Goal: Information Seeking & Learning: Learn about a topic

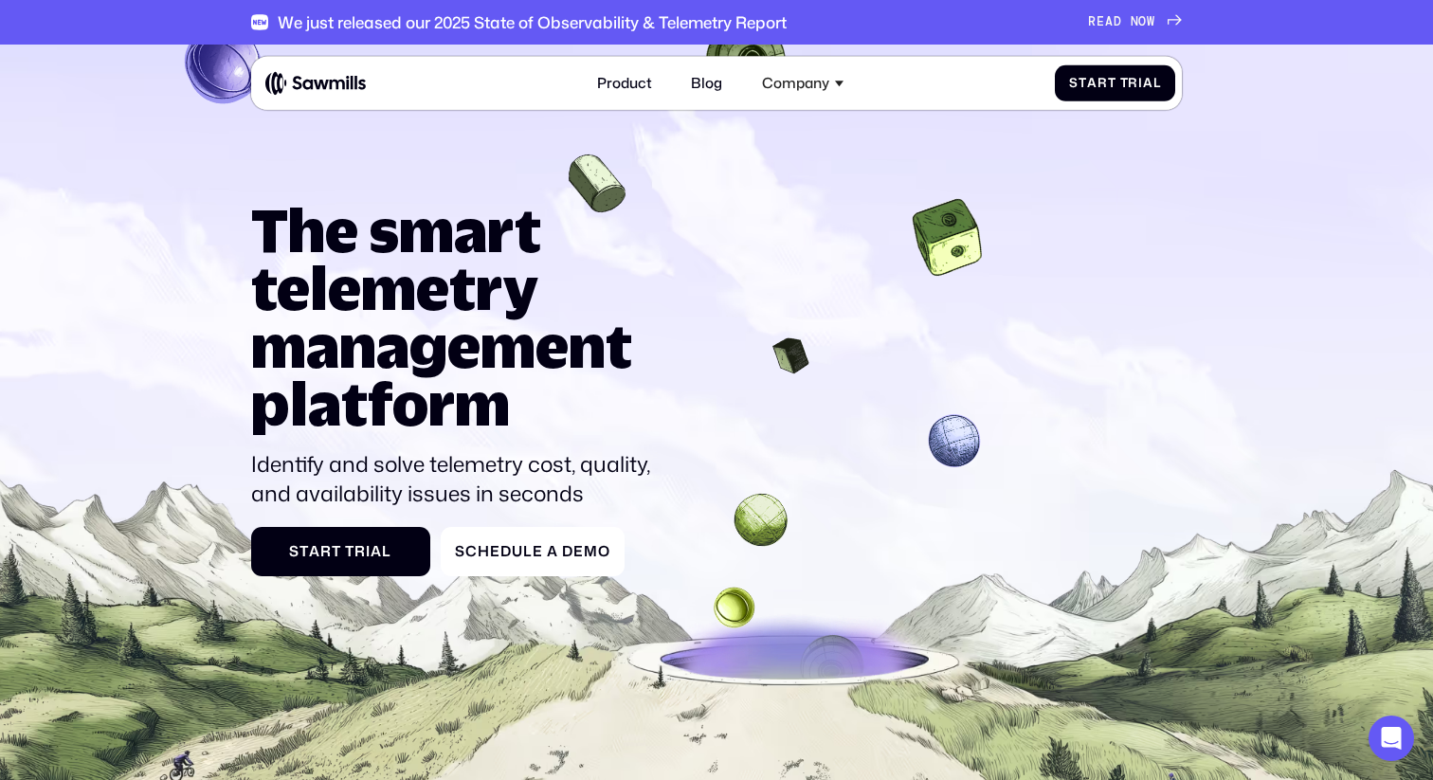
click at [501, 244] on h1 "The smart telemetry management platform" at bounding box center [458, 317] width 415 height 232
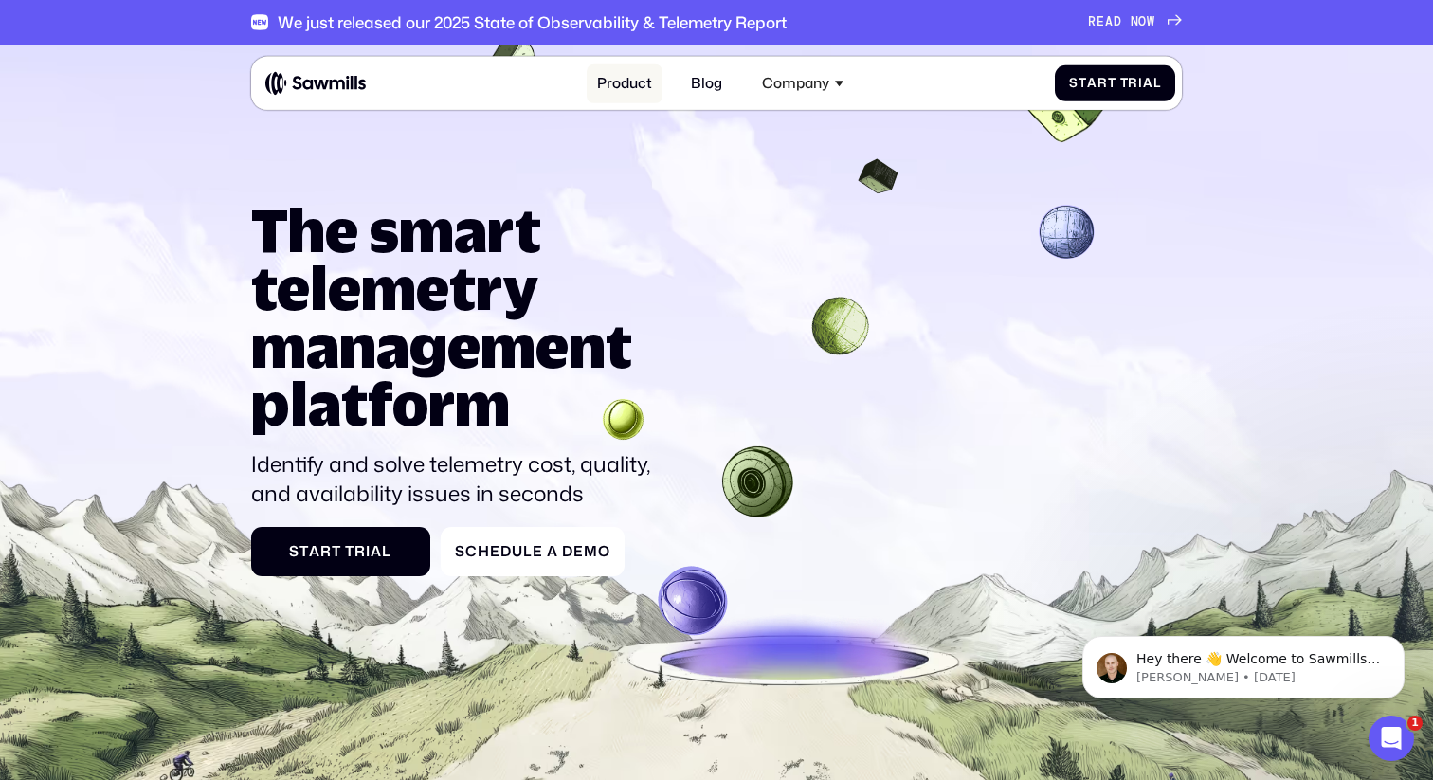
click at [624, 80] on link "Product" at bounding box center [625, 83] width 77 height 39
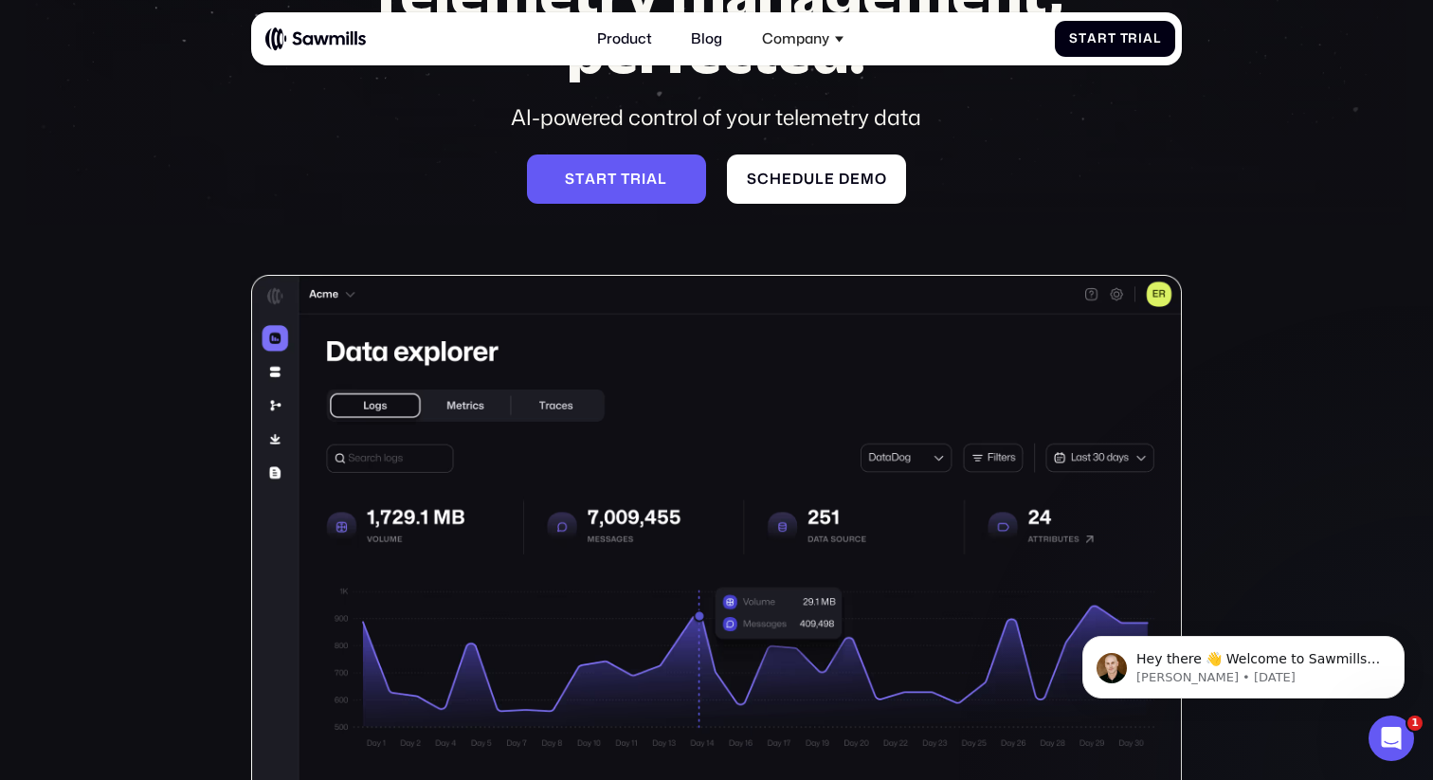
scroll to position [212, 0]
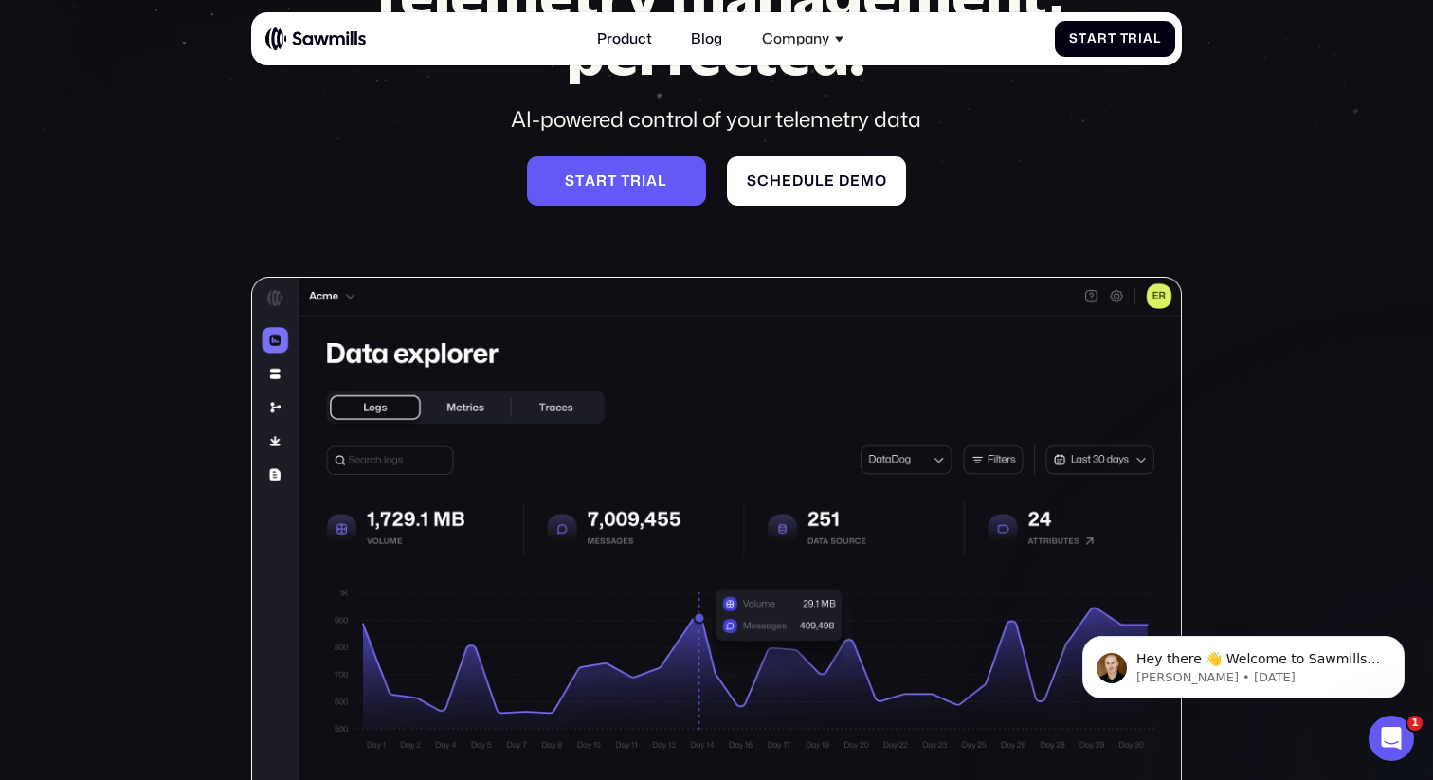
click at [270, 378] on img at bounding box center [717, 593] width 932 height 633
click at [274, 403] on img at bounding box center [717, 593] width 932 height 633
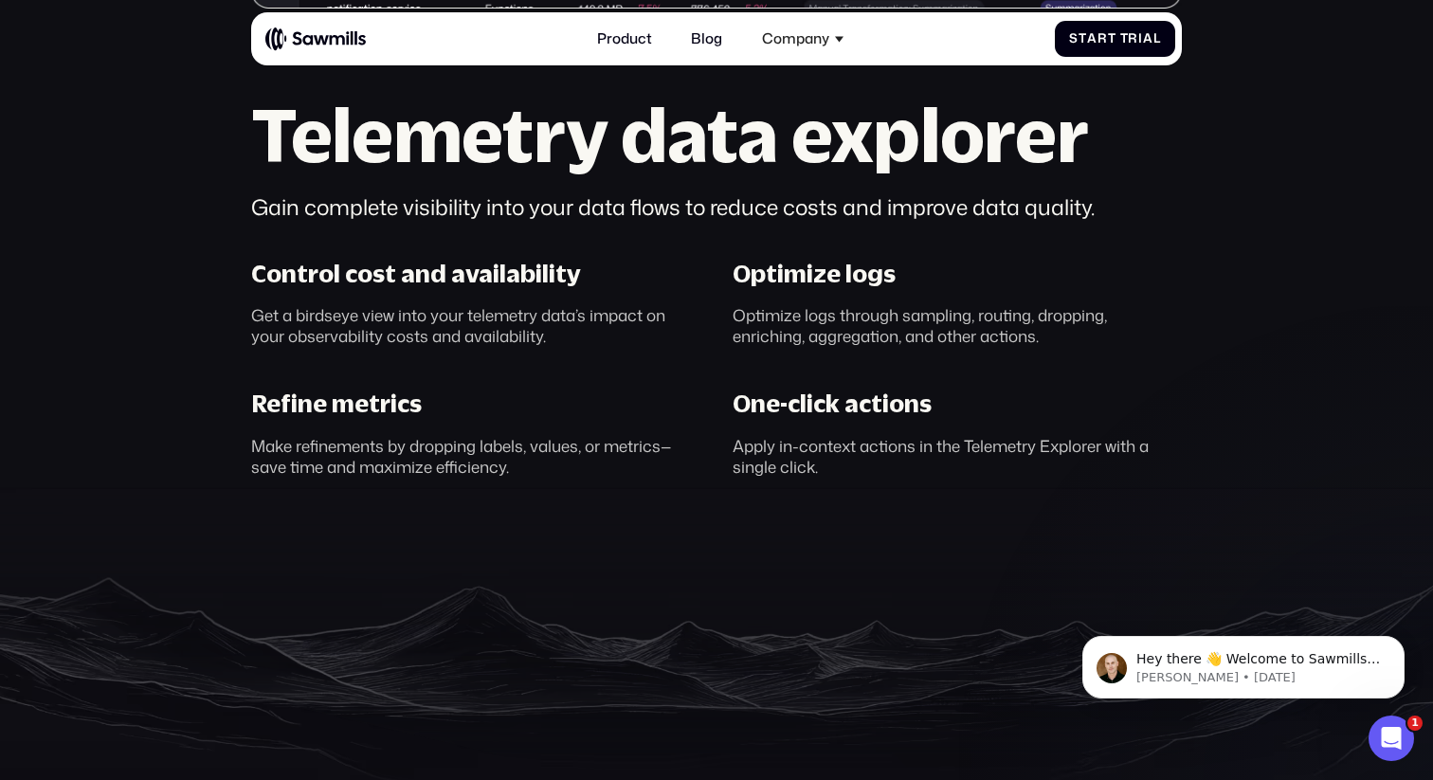
scroll to position [1118, 0]
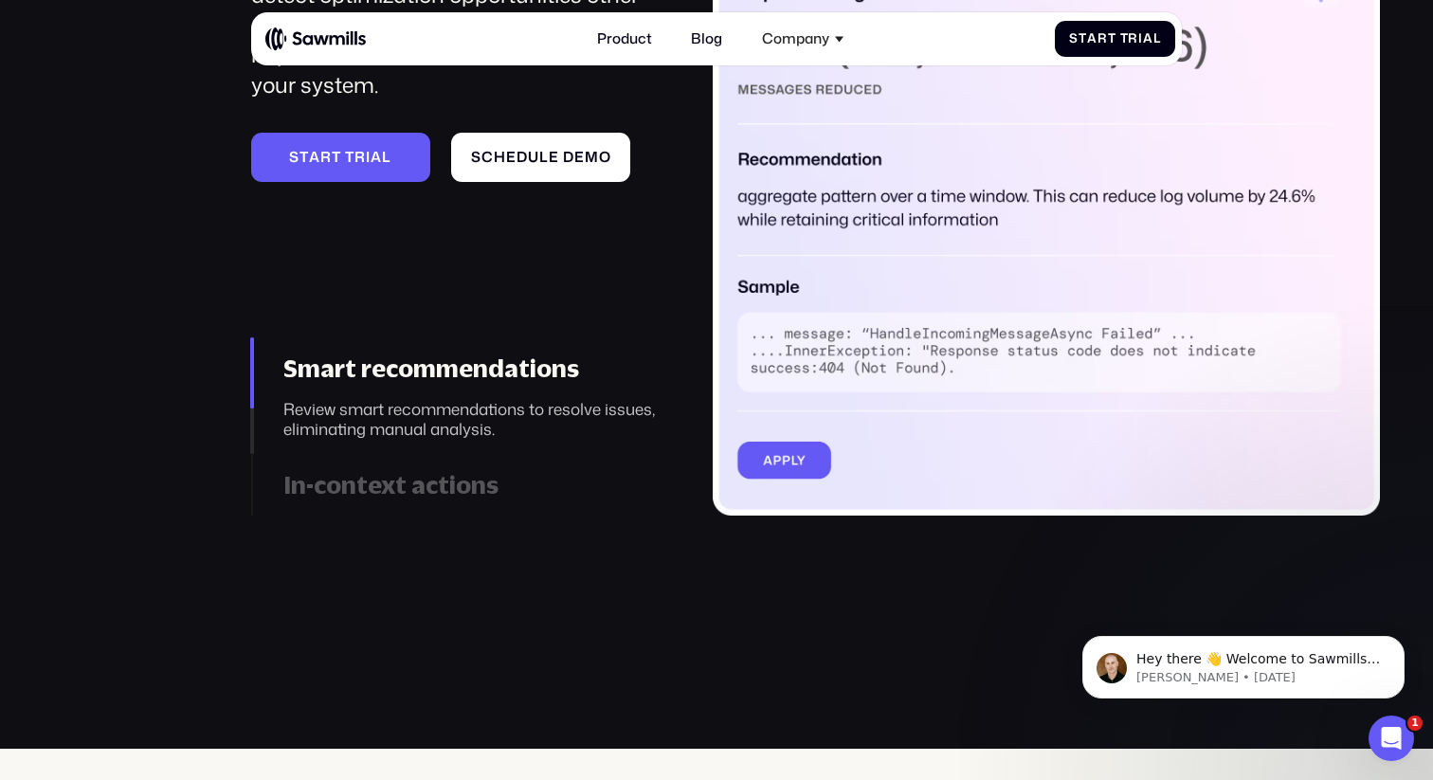
scroll to position [2280, 0]
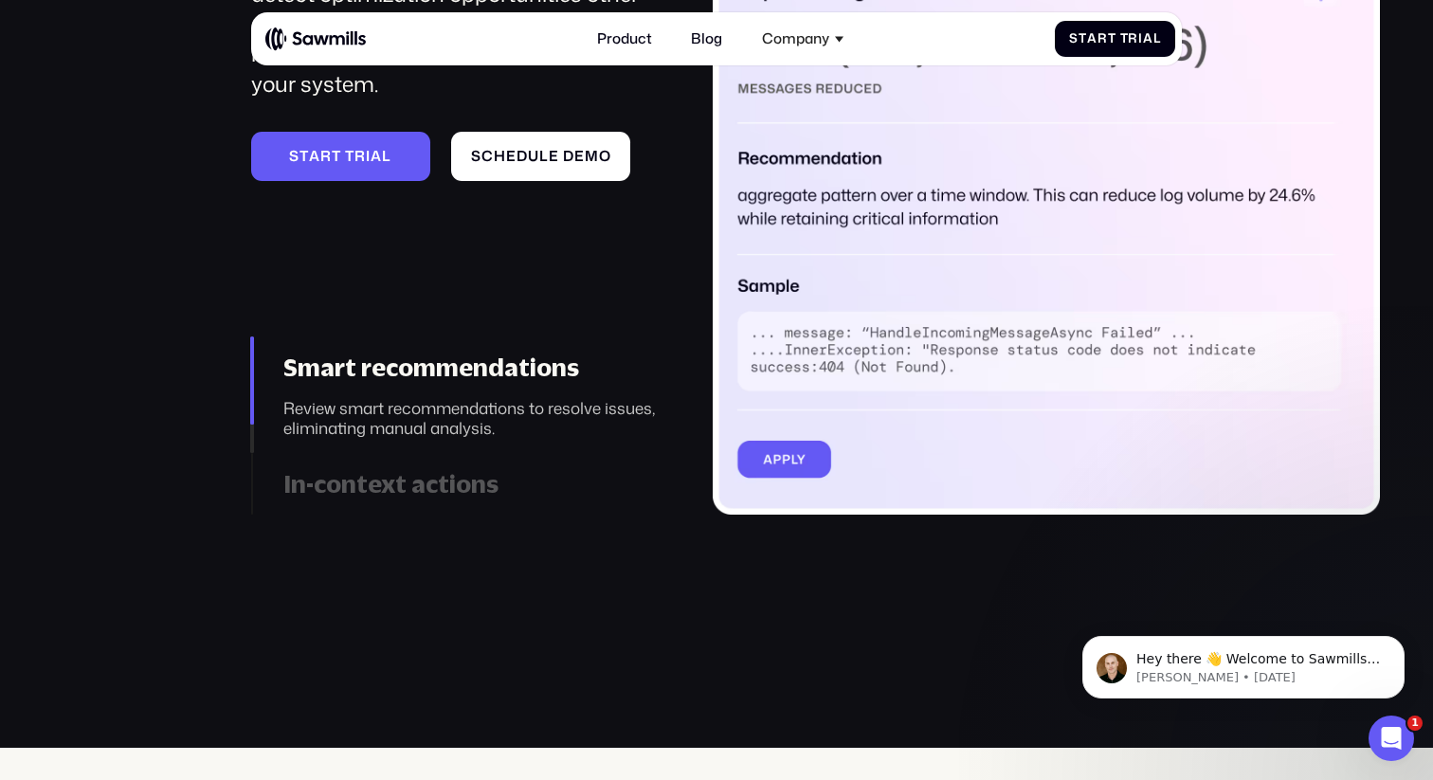
click at [415, 467] on link "In-context actions Allocate telemetry data resources to your observability solu…" at bounding box center [457, 484] width 412 height 62
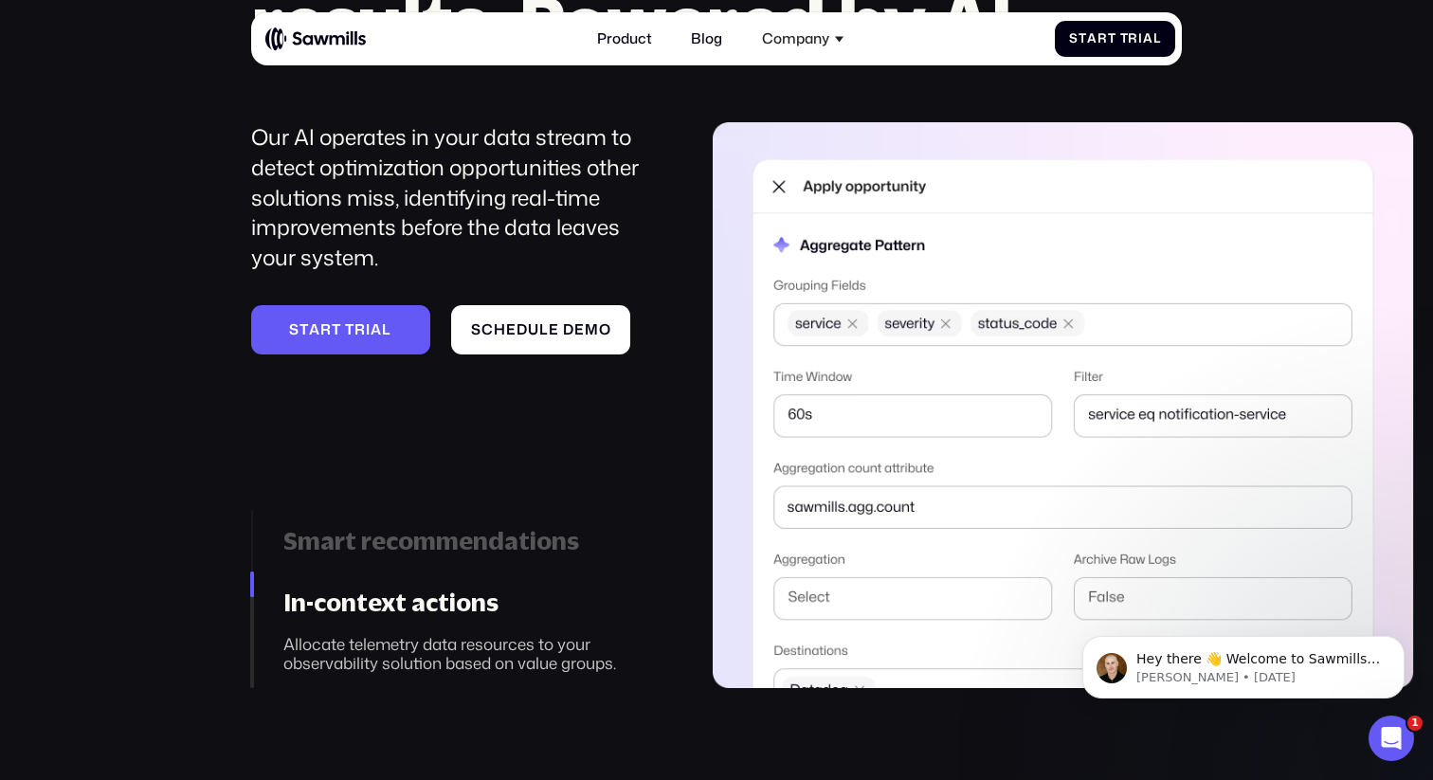
click at [184, 399] on div "___________ Smart telemetry, smarter results. Powered by AI. Our AI operates in…" at bounding box center [716, 280] width 1433 height 816
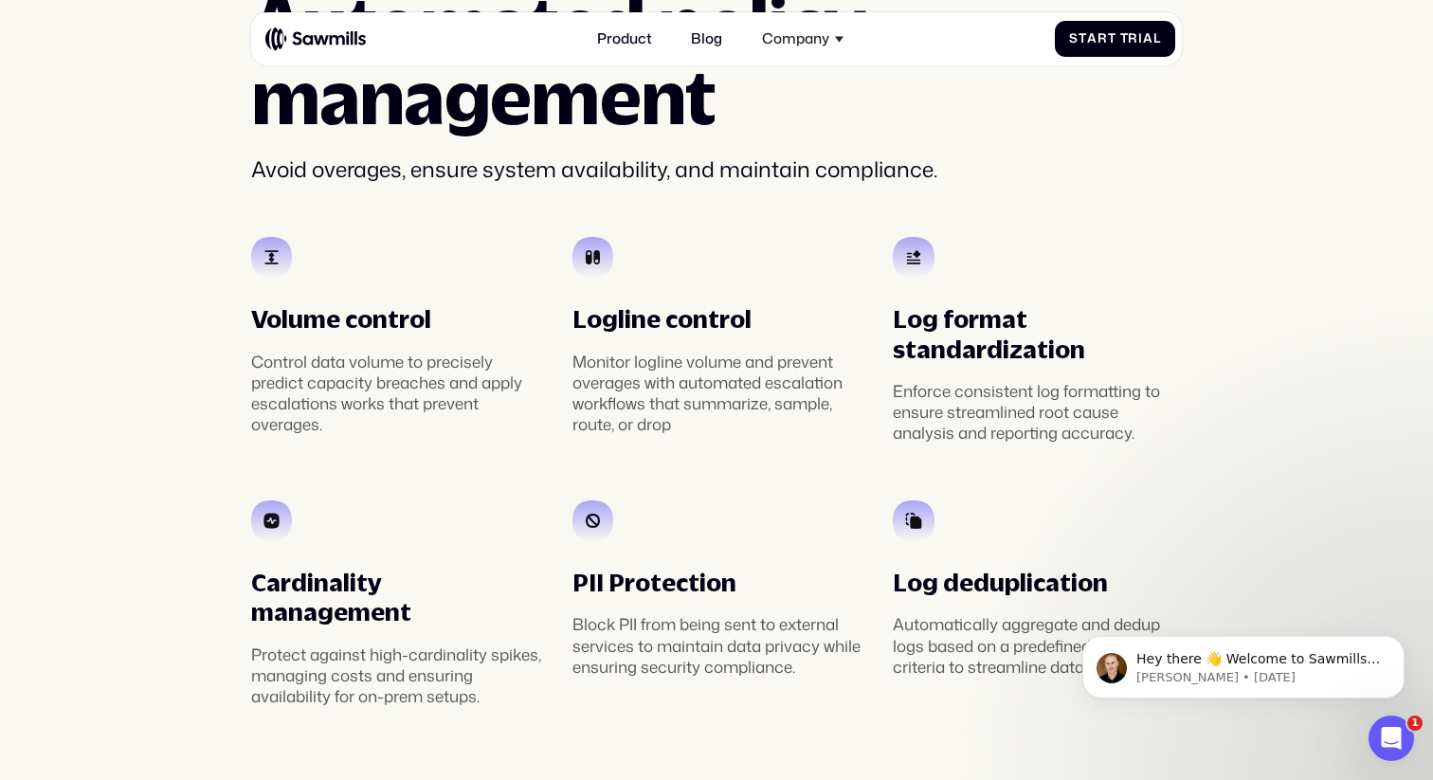
scroll to position [3226, 0]
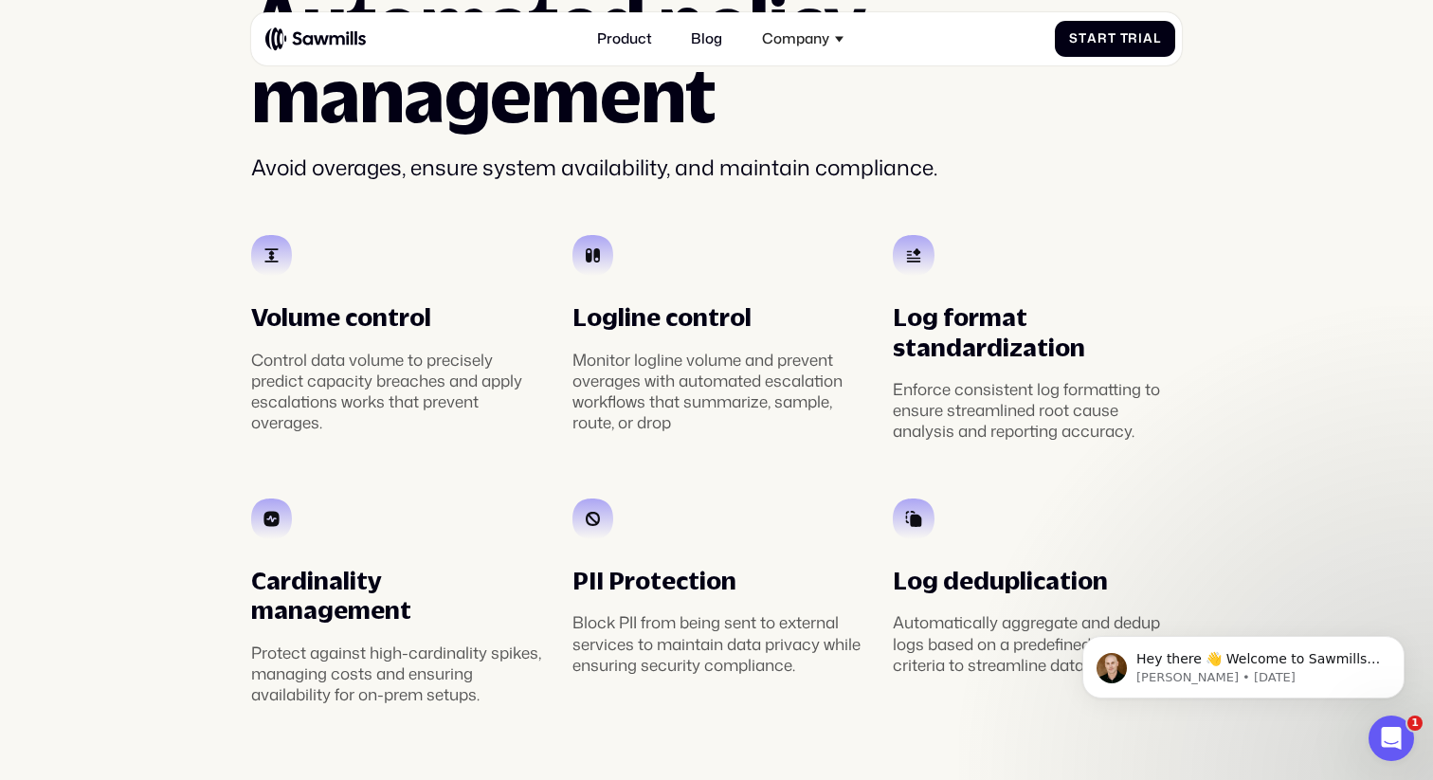
click at [174, 483] on section "________ Automated policy management Avoid overages, ensure system availability…" at bounding box center [716, 324] width 1433 height 1045
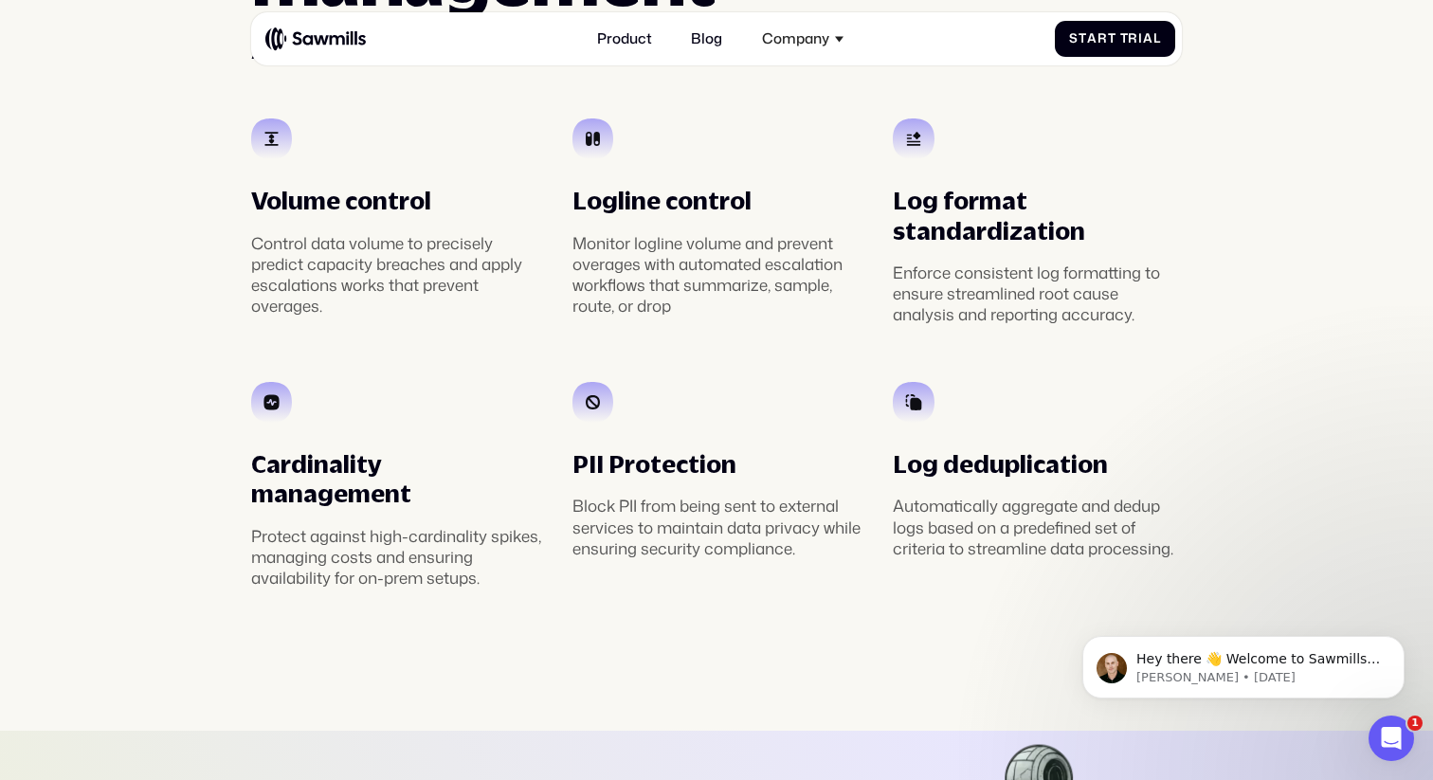
scroll to position [3348, 0]
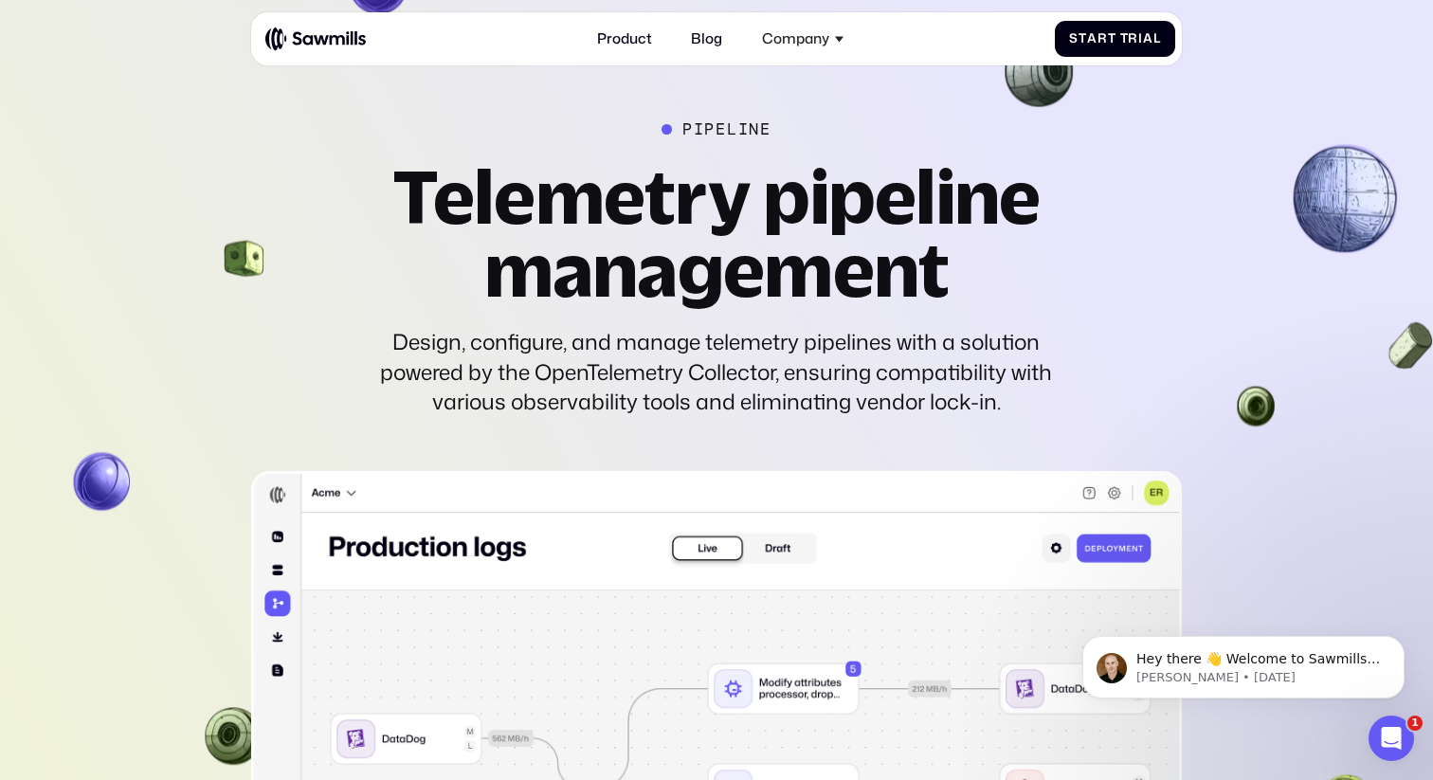
click at [162, 437] on section "pipeline Telemetry pipeline management Design, configure, and manage telemetry …" at bounding box center [716, 720] width 1433 height 1495
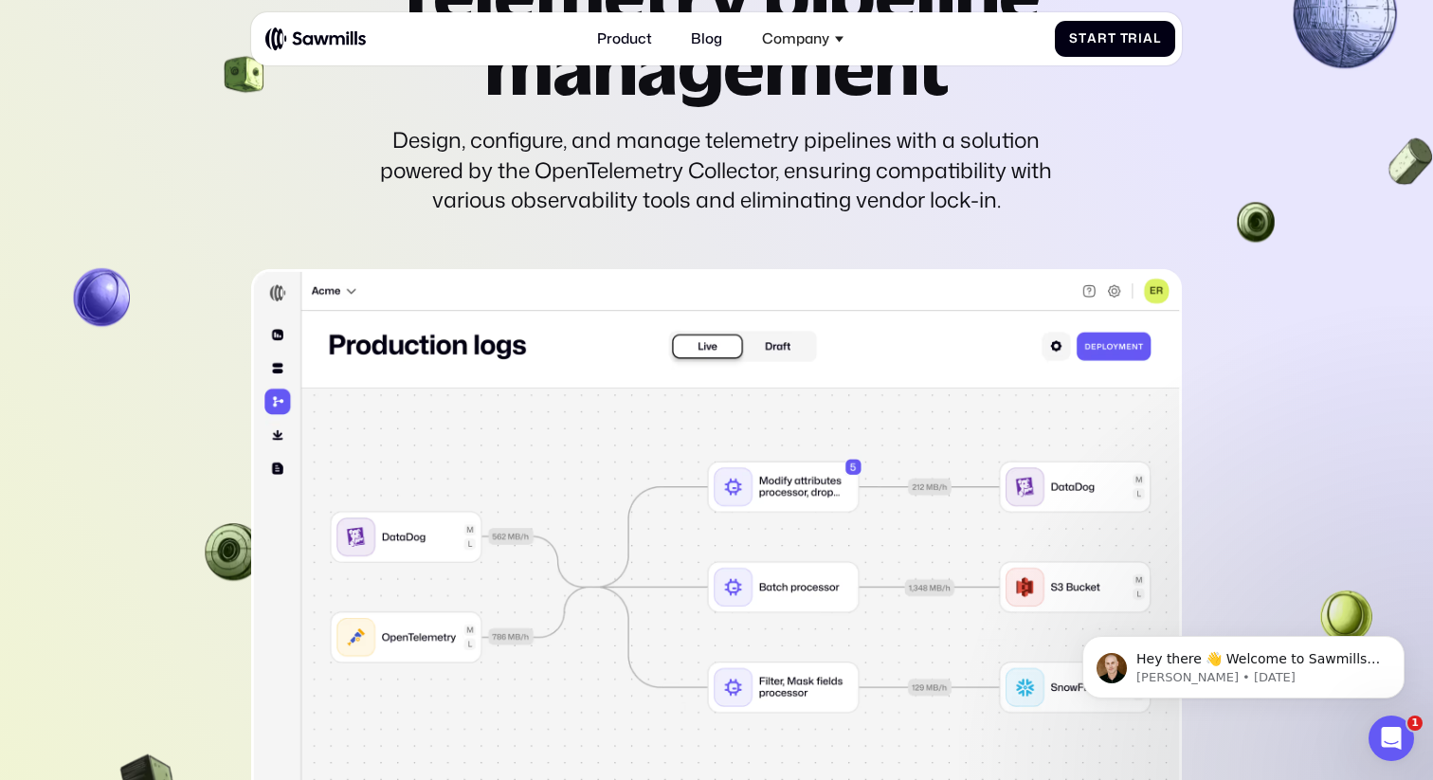
scroll to position [4303, 0]
click at [281, 411] on img at bounding box center [717, 536] width 932 height 537
click at [273, 329] on img at bounding box center [717, 536] width 932 height 537
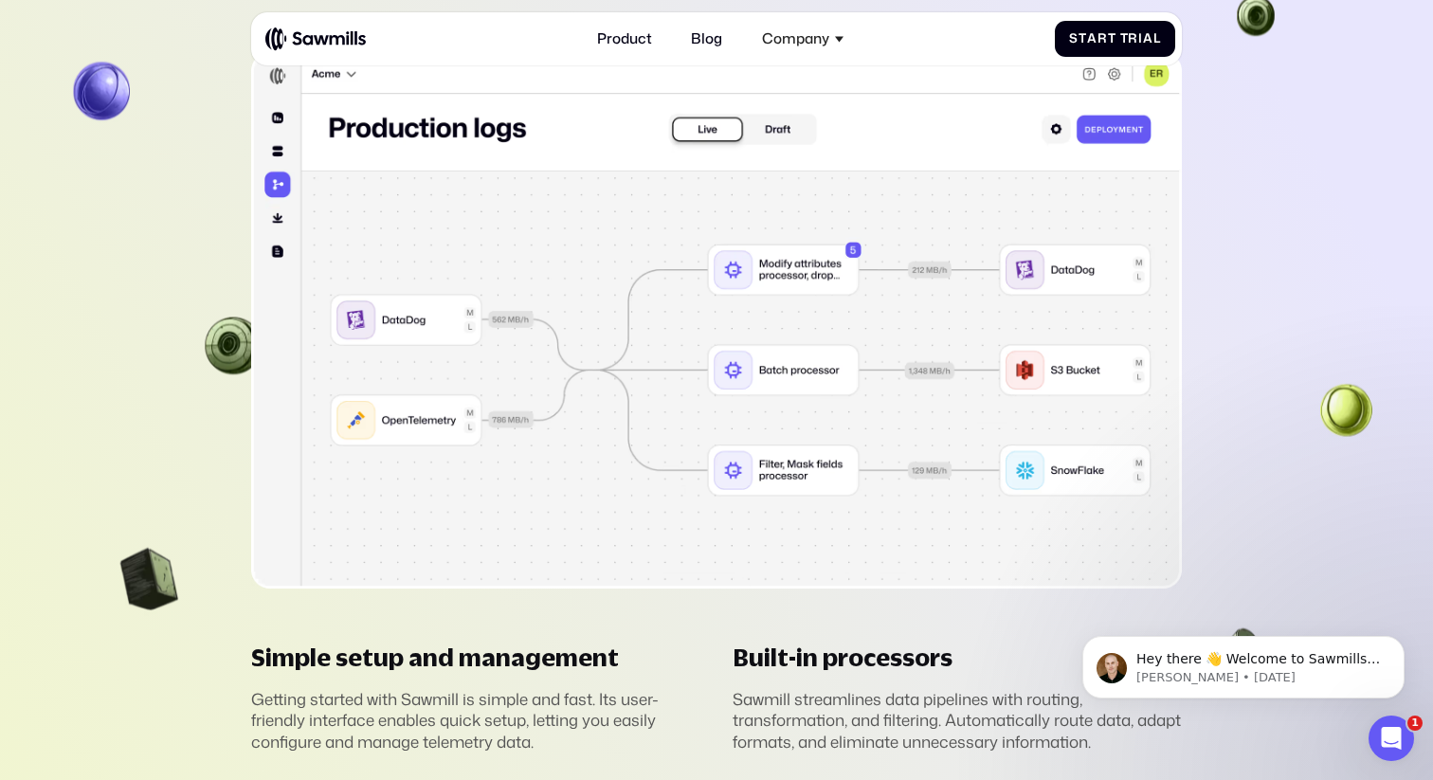
click at [109, 461] on section "________ Telemetry pipeline management Design, configure, and manage telemetry …" at bounding box center [716, 301] width 1433 height 1495
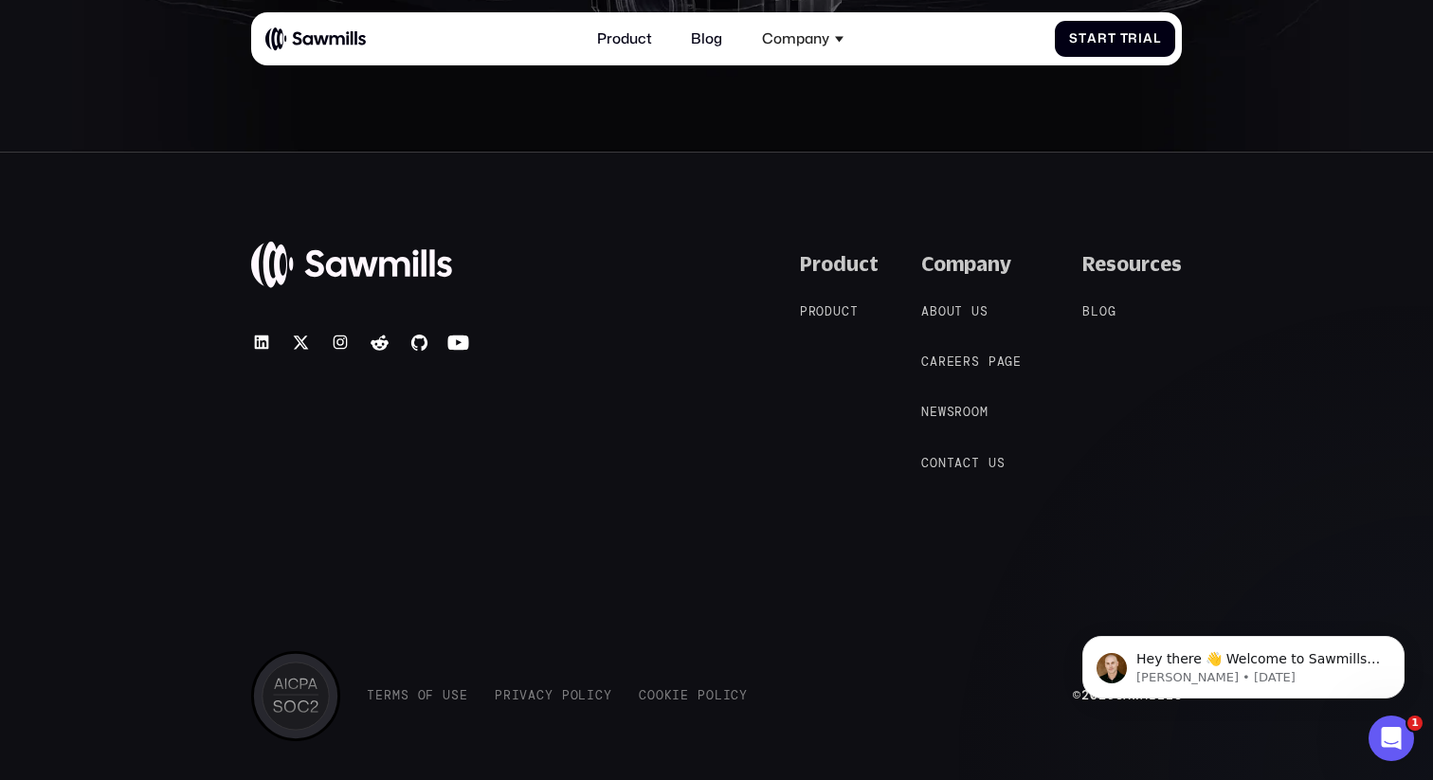
scroll to position [7293, 0]
